Goal: Download file/media

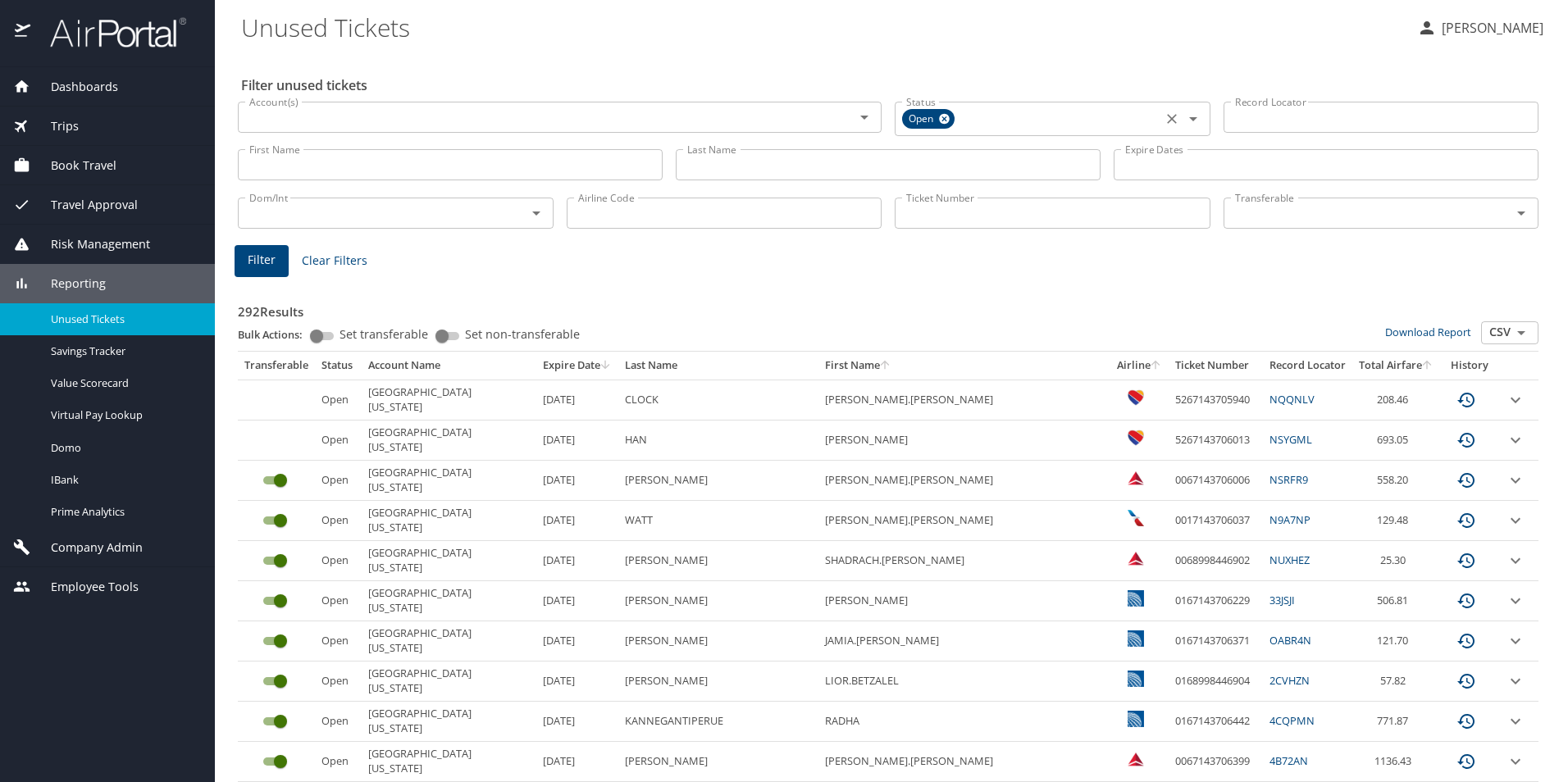
click at [1188, 120] on icon "Open" at bounding box center [1193, 119] width 20 height 20
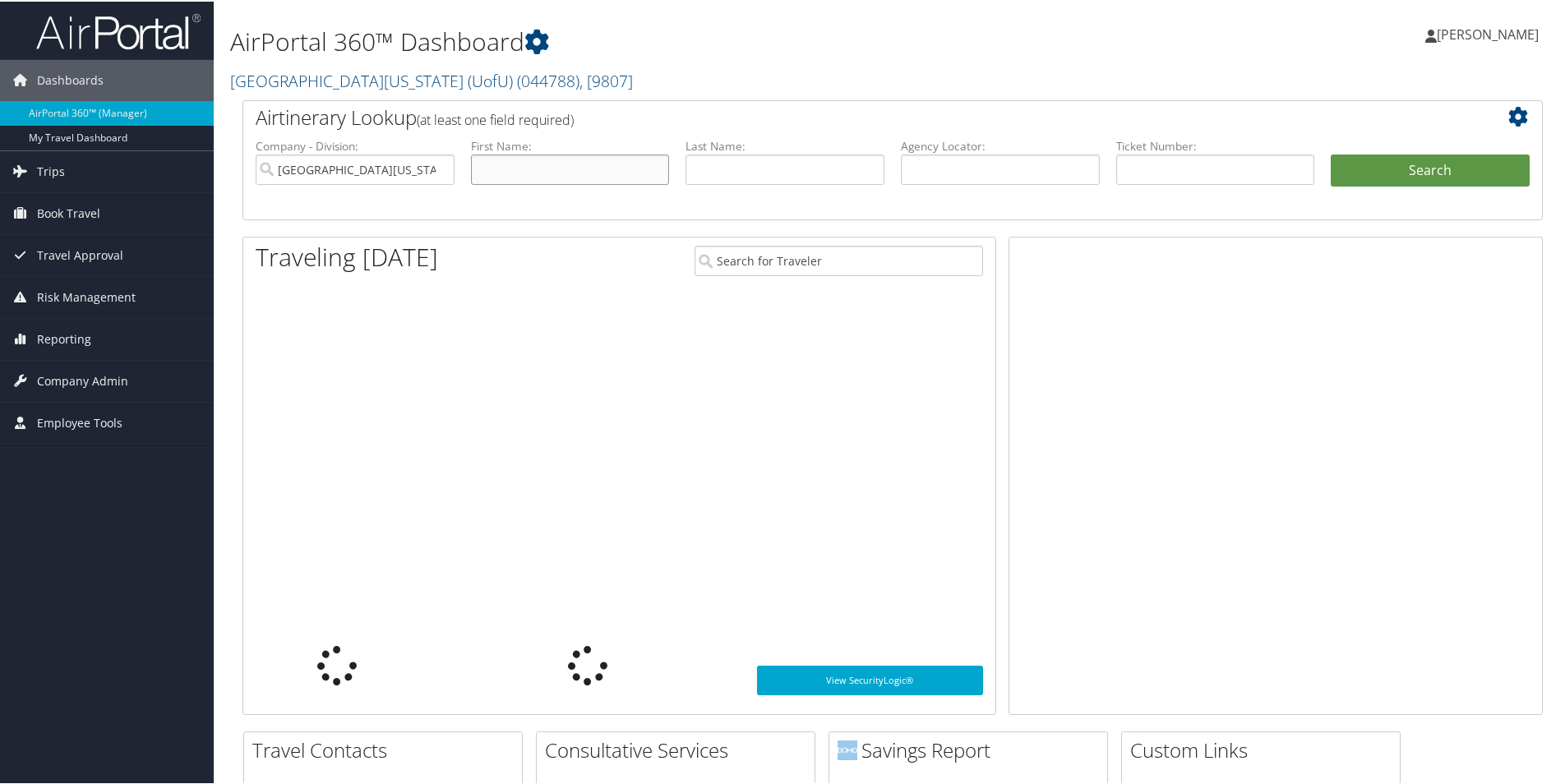
click at [583, 177] on input "text" at bounding box center [570, 168] width 199 height 30
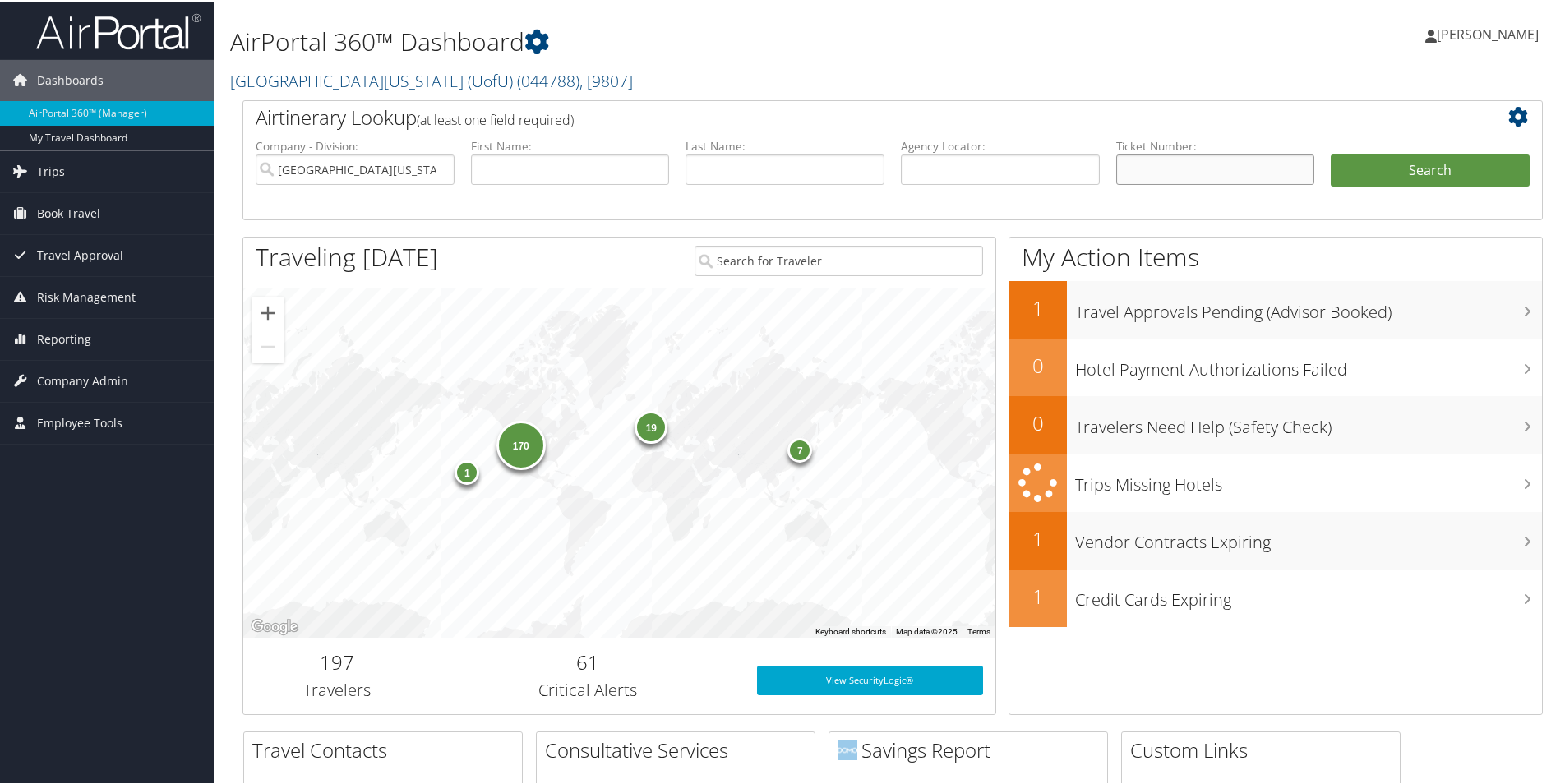
click at [1159, 166] on input "text" at bounding box center [1216, 168] width 199 height 30
paste input "0067309560395"
type input "0067309560395"
click at [1381, 183] on button "Search" at bounding box center [1430, 169] width 199 height 33
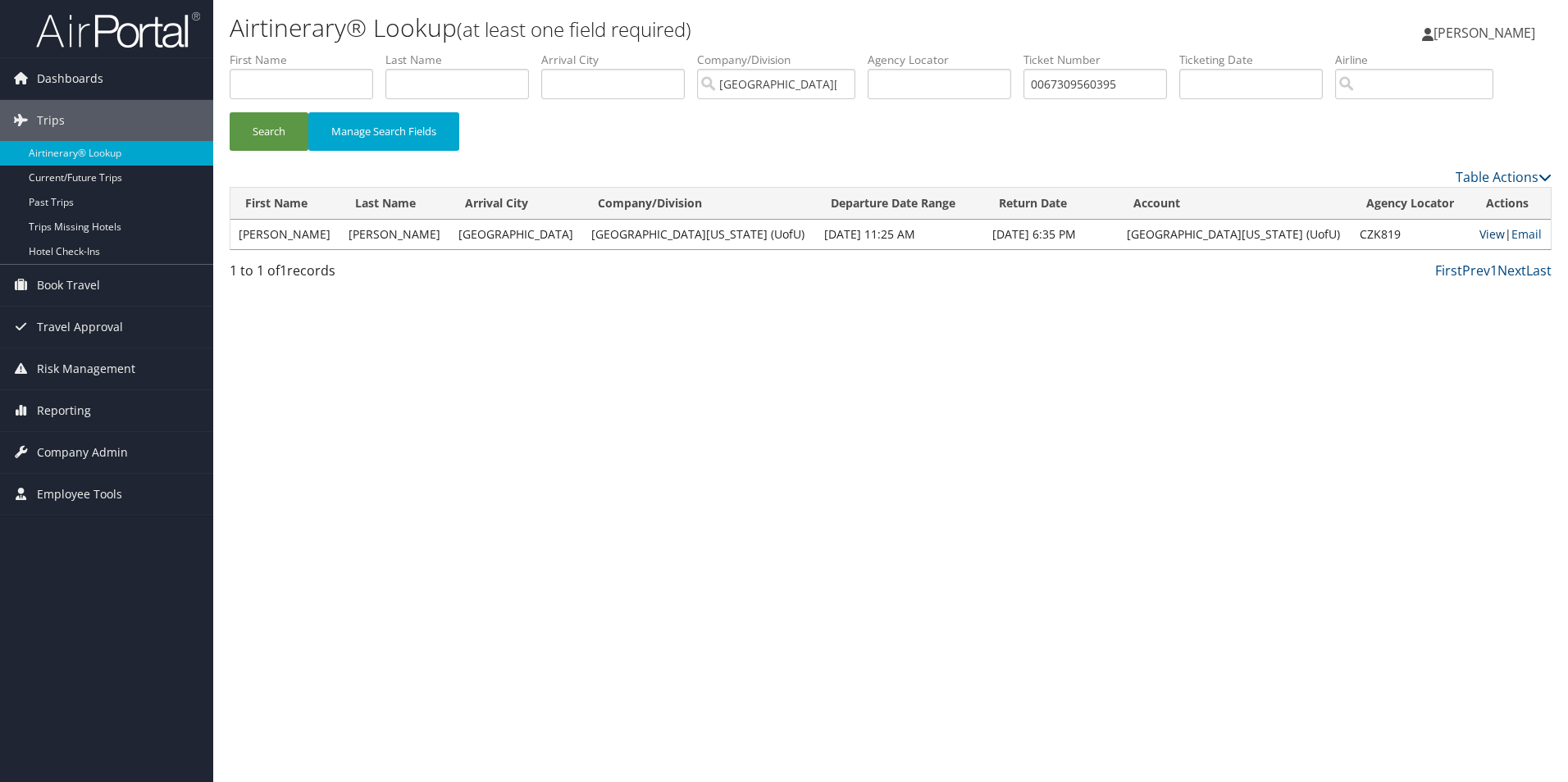
drag, startPoint x: 0, startPoint y: 0, endPoint x: 1470, endPoint y: 233, distance: 1488.4
click at [1479, 233] on link "View" at bounding box center [1491, 234] width 25 height 16
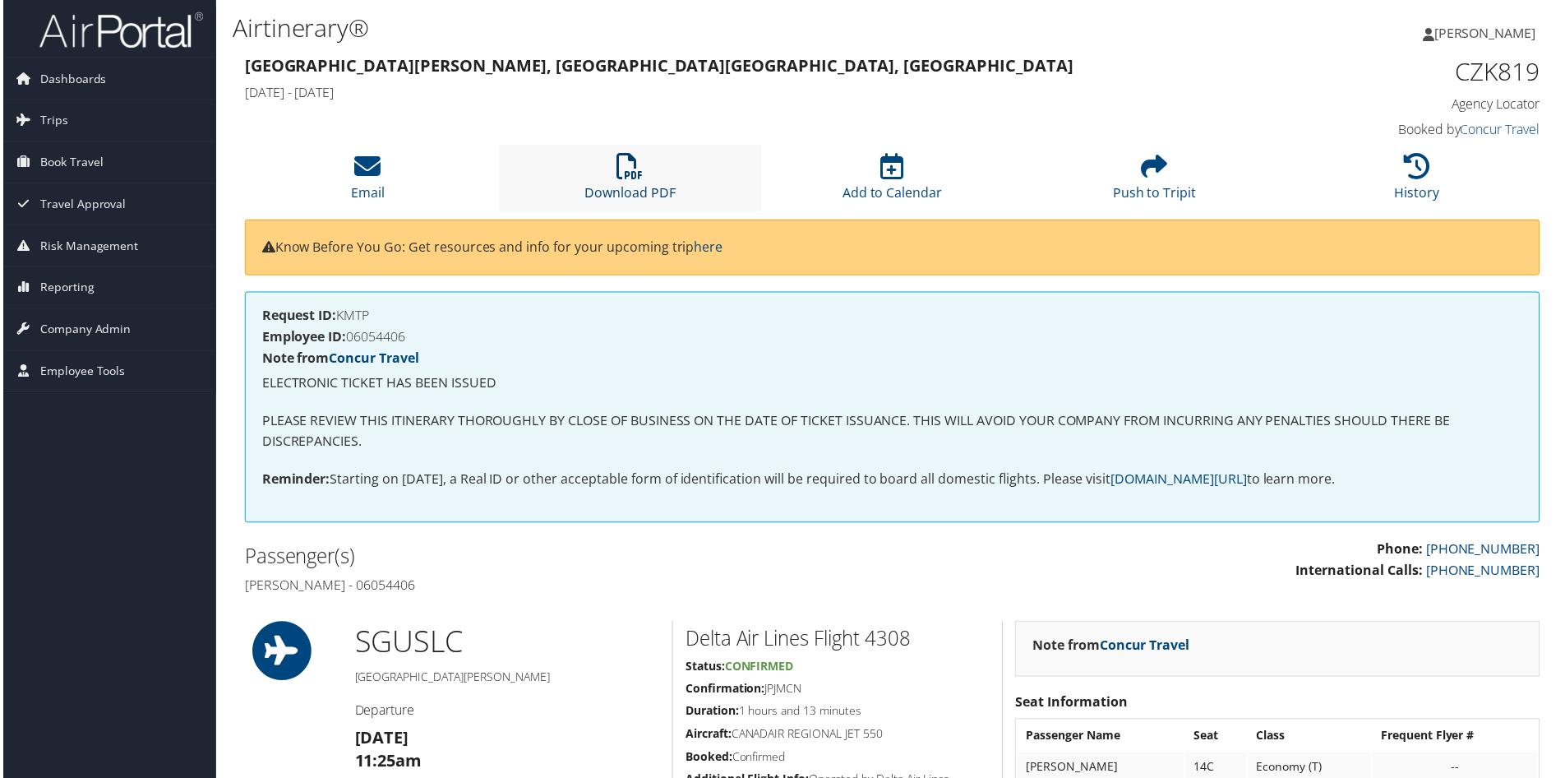
click at [621, 184] on link "Download PDF" at bounding box center [629, 182] width 91 height 39
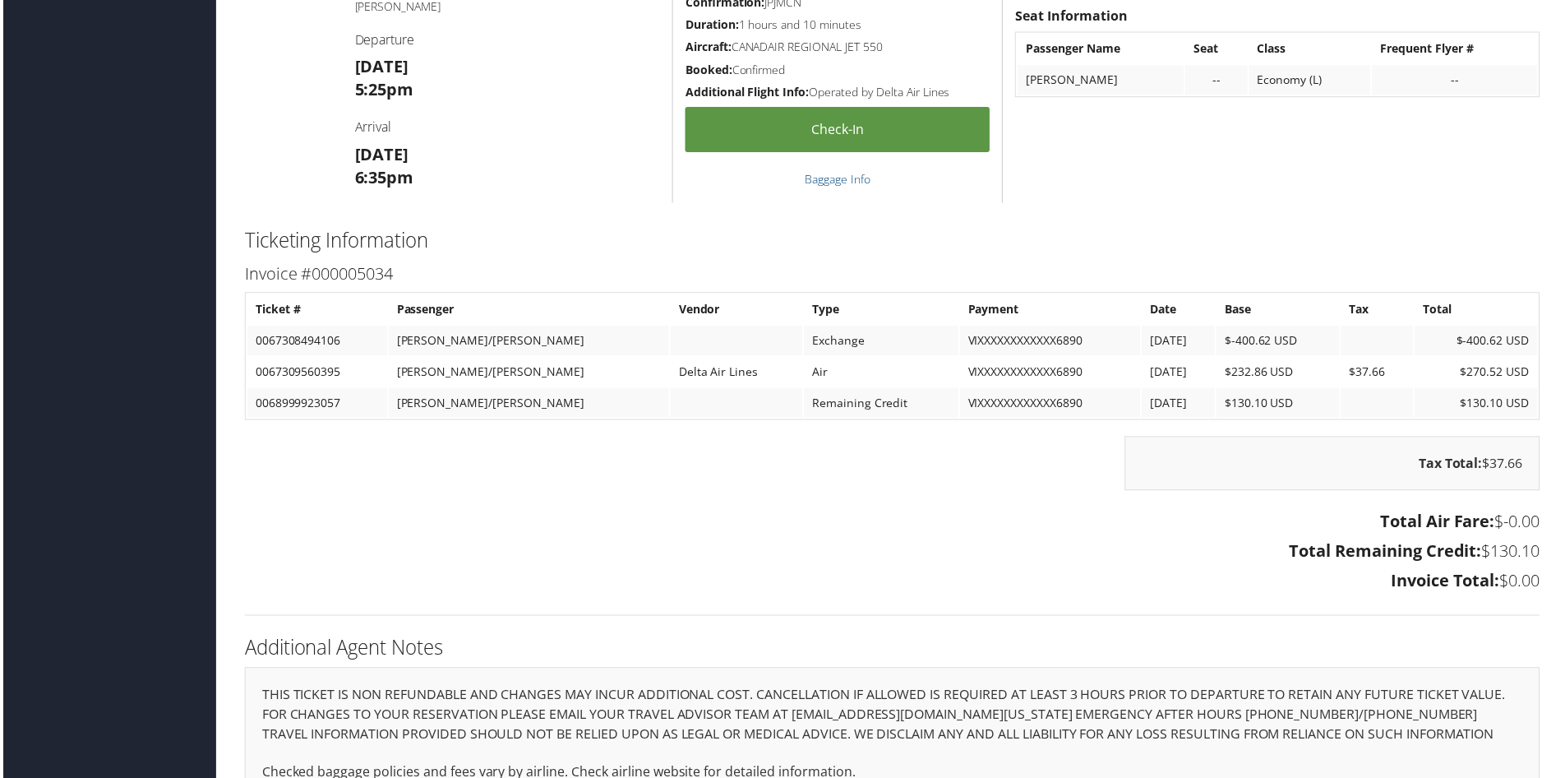
scroll to position [1151, 0]
